Goal: Task Accomplishment & Management: Manage account settings

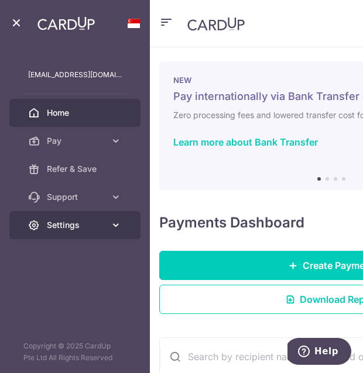
click at [69, 215] on link "Settings" at bounding box center [74, 225] width 131 height 28
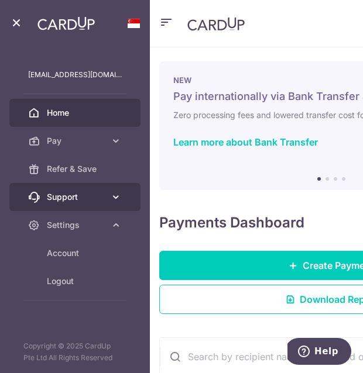
click at [80, 200] on span "Support" at bounding box center [76, 197] width 59 height 12
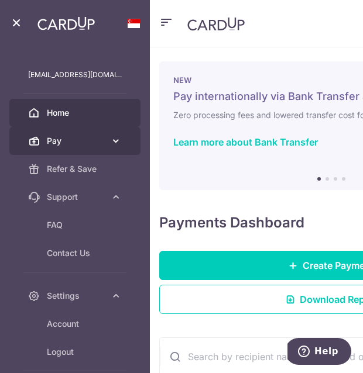
click at [90, 142] on span "Pay" at bounding box center [76, 141] width 59 height 12
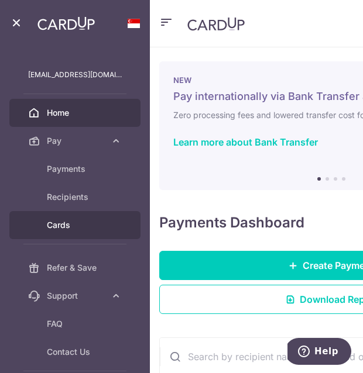
click at [69, 227] on span "Cards" at bounding box center [84, 225] width 75 height 12
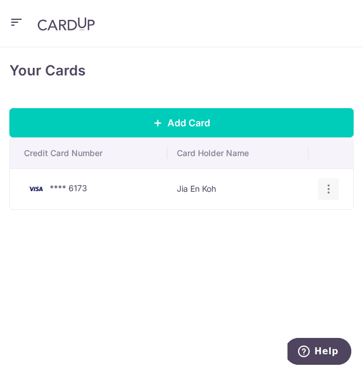
click at [329, 187] on icon "button" at bounding box center [328, 189] width 12 height 12
click at [264, 249] on span "Delete" at bounding box center [289, 254] width 80 height 14
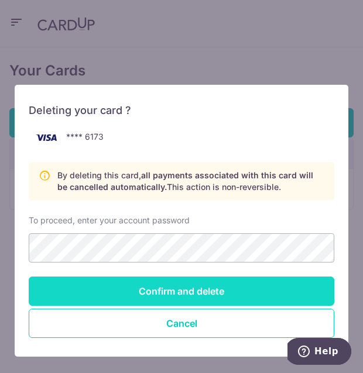
click at [155, 297] on input "Confirm and delete" at bounding box center [181, 291] width 305 height 29
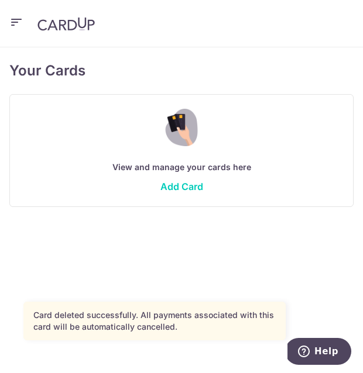
click at [15, 19] on icon "button" at bounding box center [16, 22] width 14 height 15
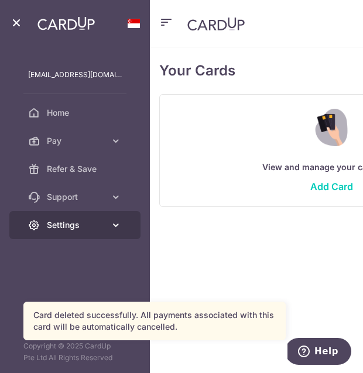
click at [66, 229] on span "Settings" at bounding box center [76, 225] width 59 height 12
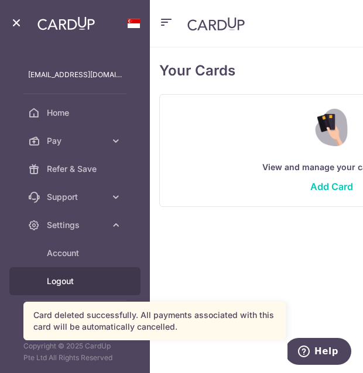
click at [73, 284] on span "Logout" at bounding box center [84, 282] width 75 height 12
